Goal: Information Seeking & Learning: Find specific fact

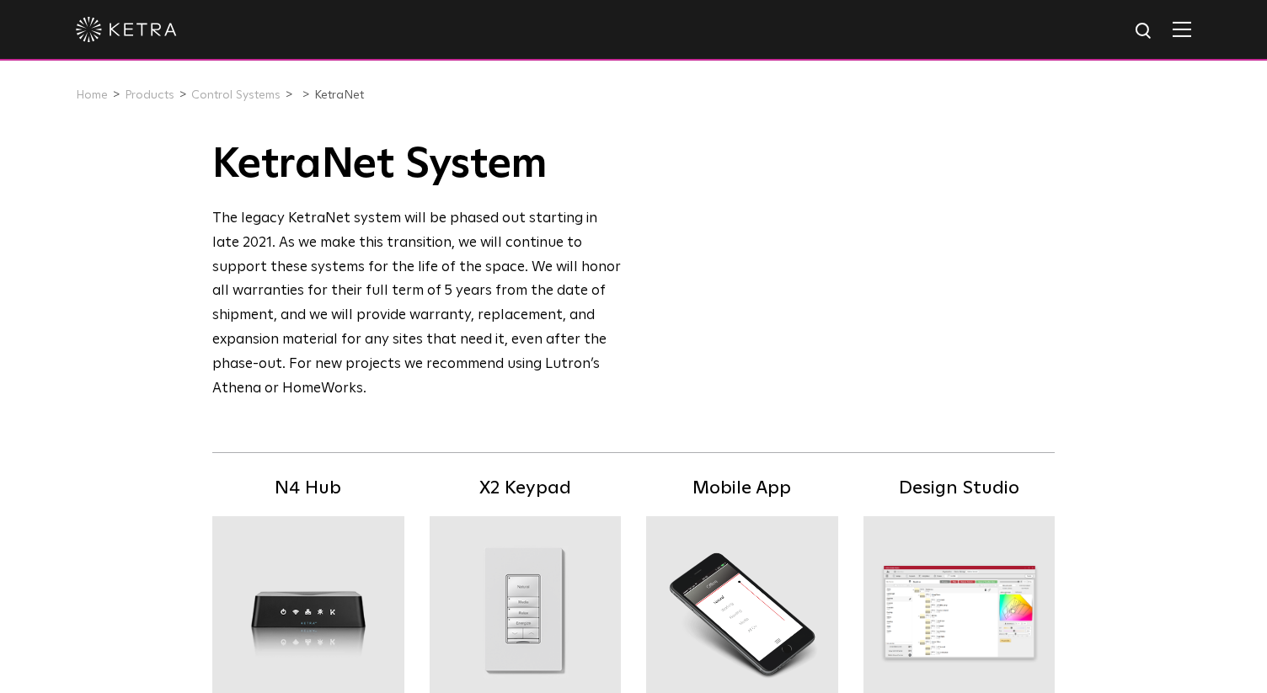
scroll to position [1023, 0]
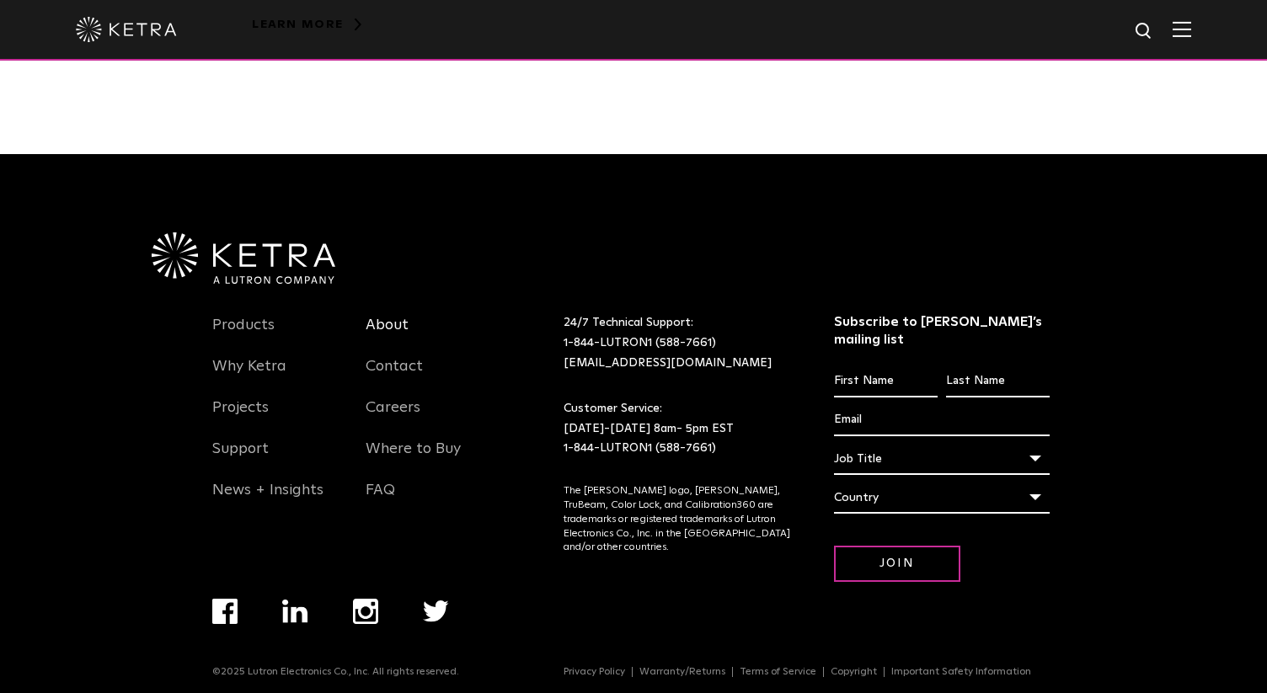
click at [383, 325] on link "About" at bounding box center [387, 335] width 43 height 39
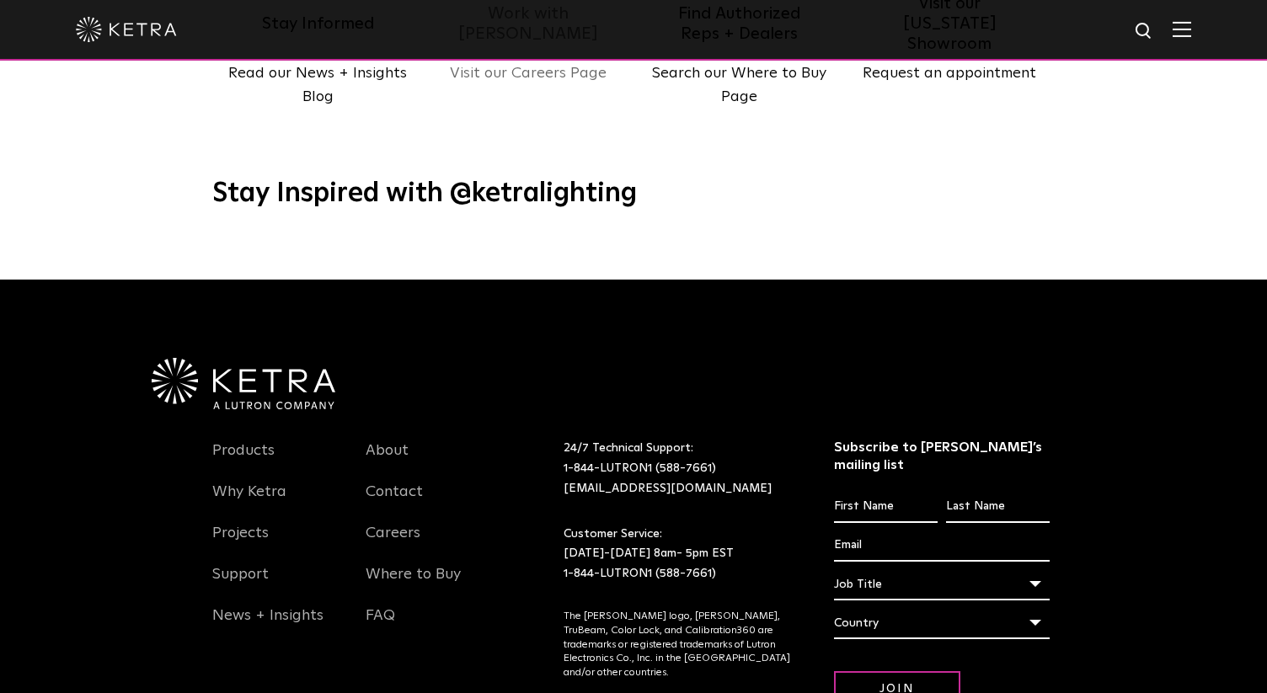
scroll to position [2168, 0]
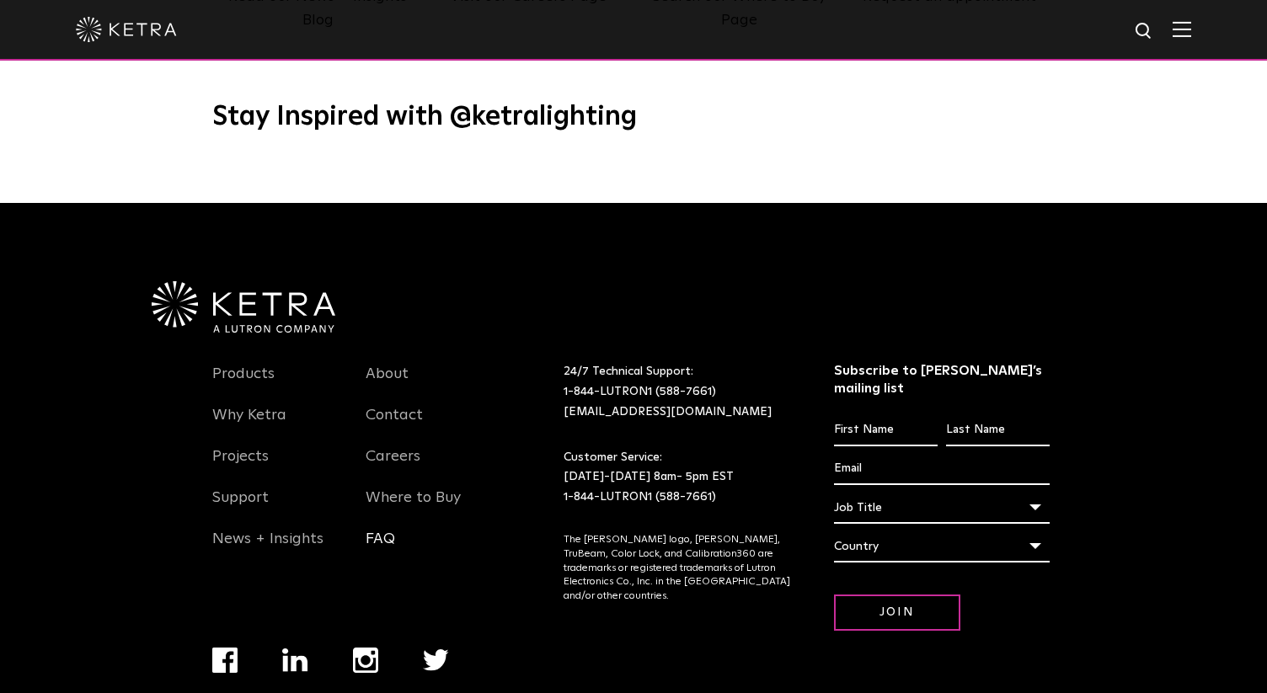
click at [382, 530] on link "FAQ" at bounding box center [380, 549] width 29 height 39
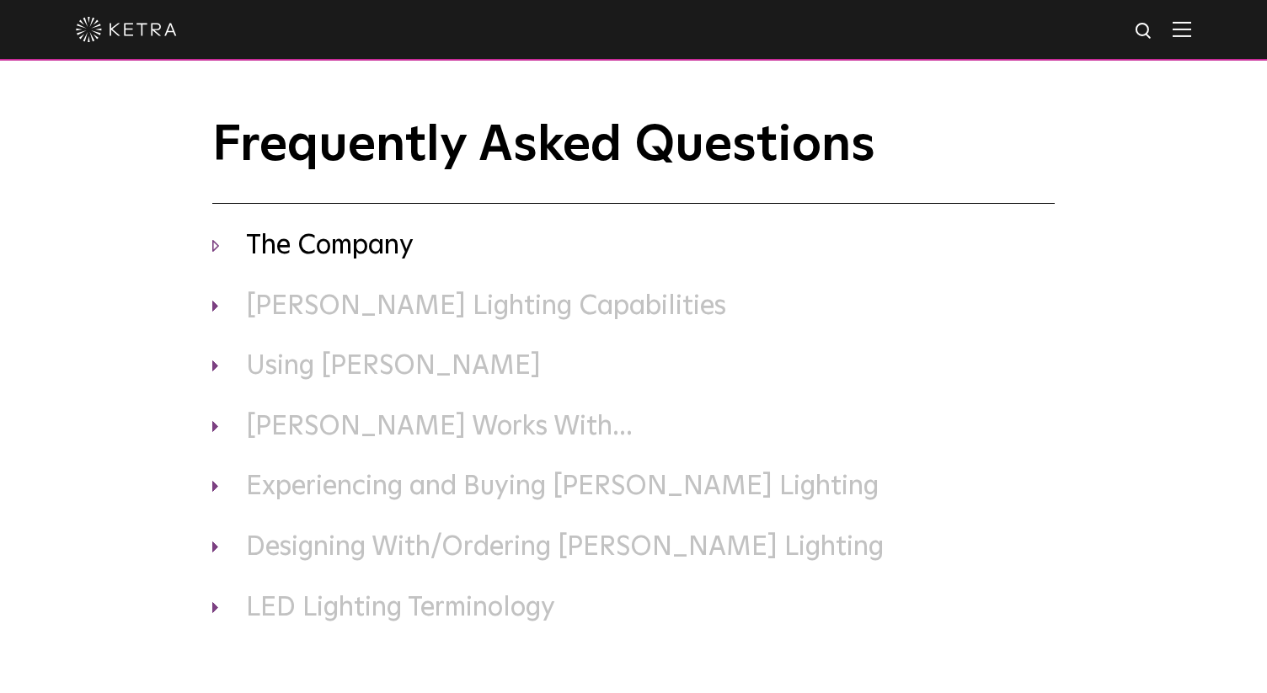
click at [382, 237] on h3 "The Company" at bounding box center [633, 246] width 842 height 35
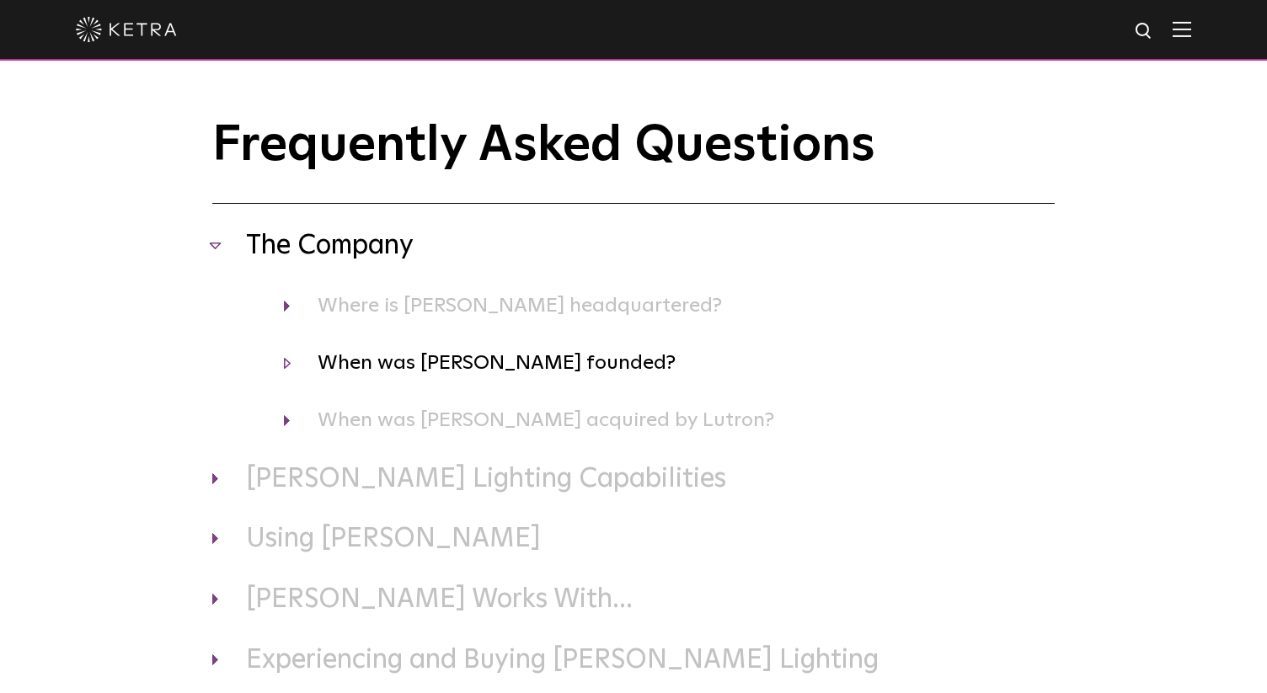
click at [398, 355] on h4 "When was Ketra founded?" at bounding box center [669, 363] width 771 height 32
